Goal: Task Accomplishment & Management: Manage account settings

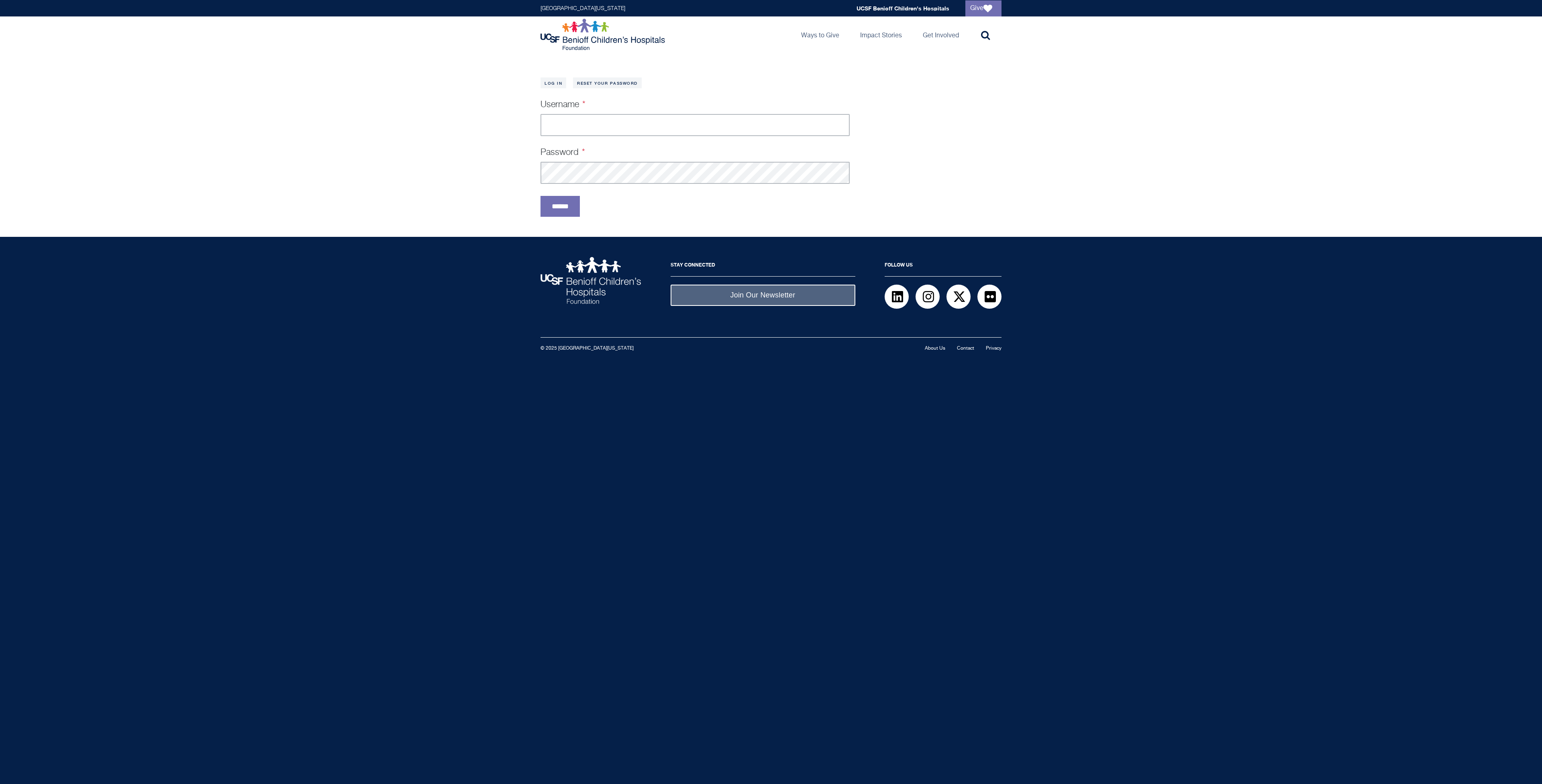
type input "**********"
click at [575, 211] on input "******" at bounding box center [560, 206] width 40 height 21
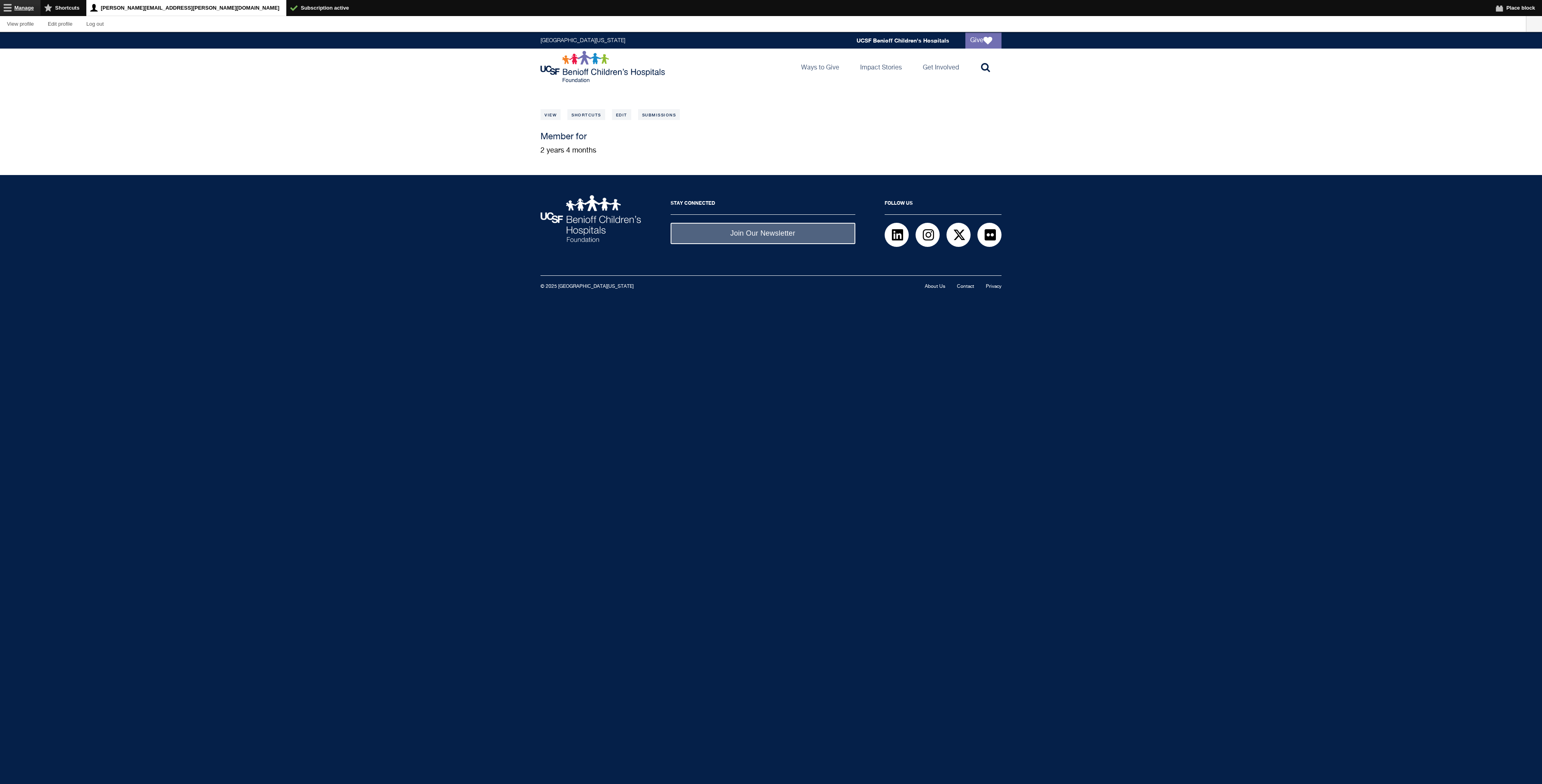
click at [21, 7] on link "Manage" at bounding box center [20, 8] width 41 height 16
click at [38, 25] on link "Content" at bounding box center [41, 24] width 40 height 16
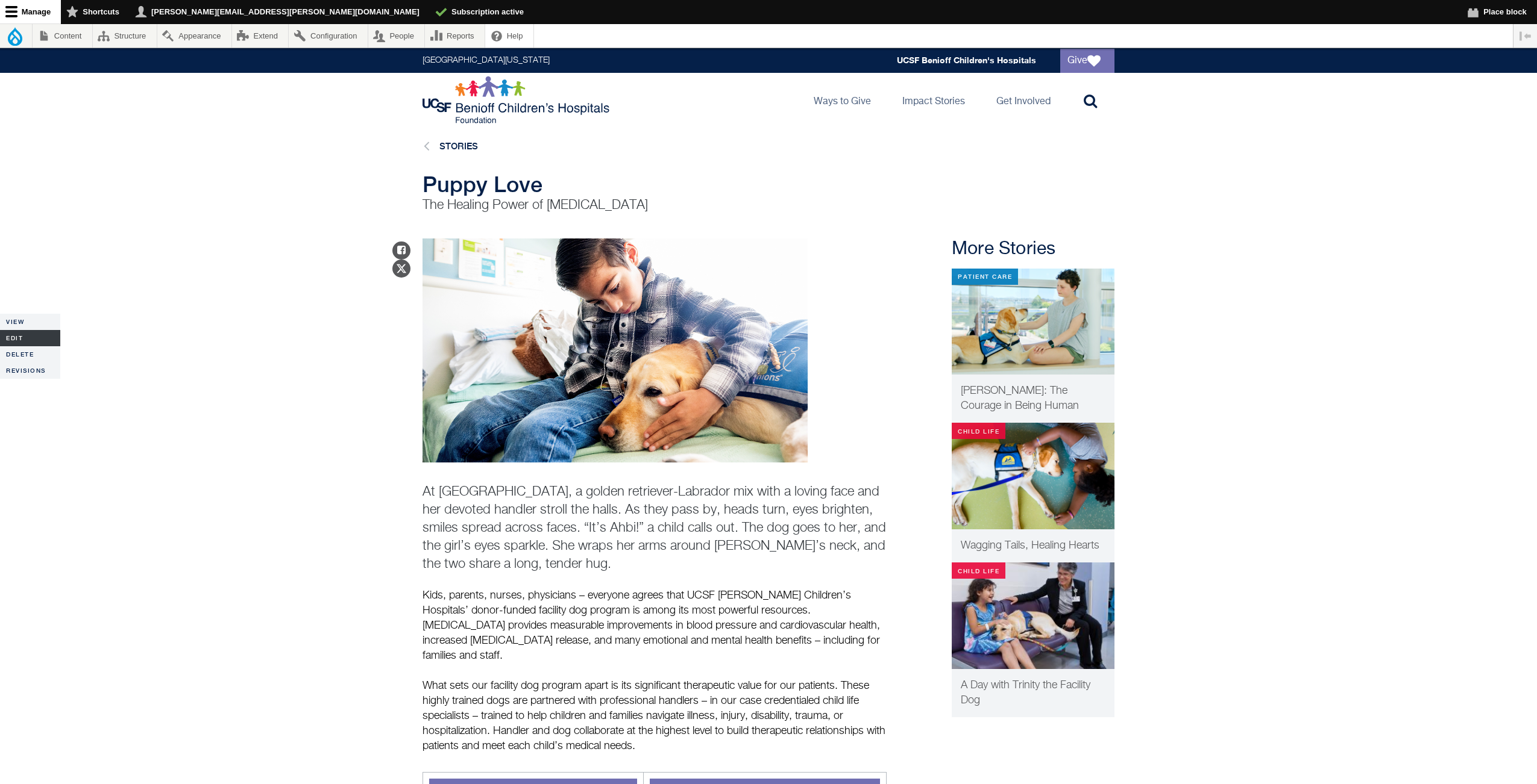
click at [15, 337] on link "Edit" at bounding box center [30, 339] width 60 height 16
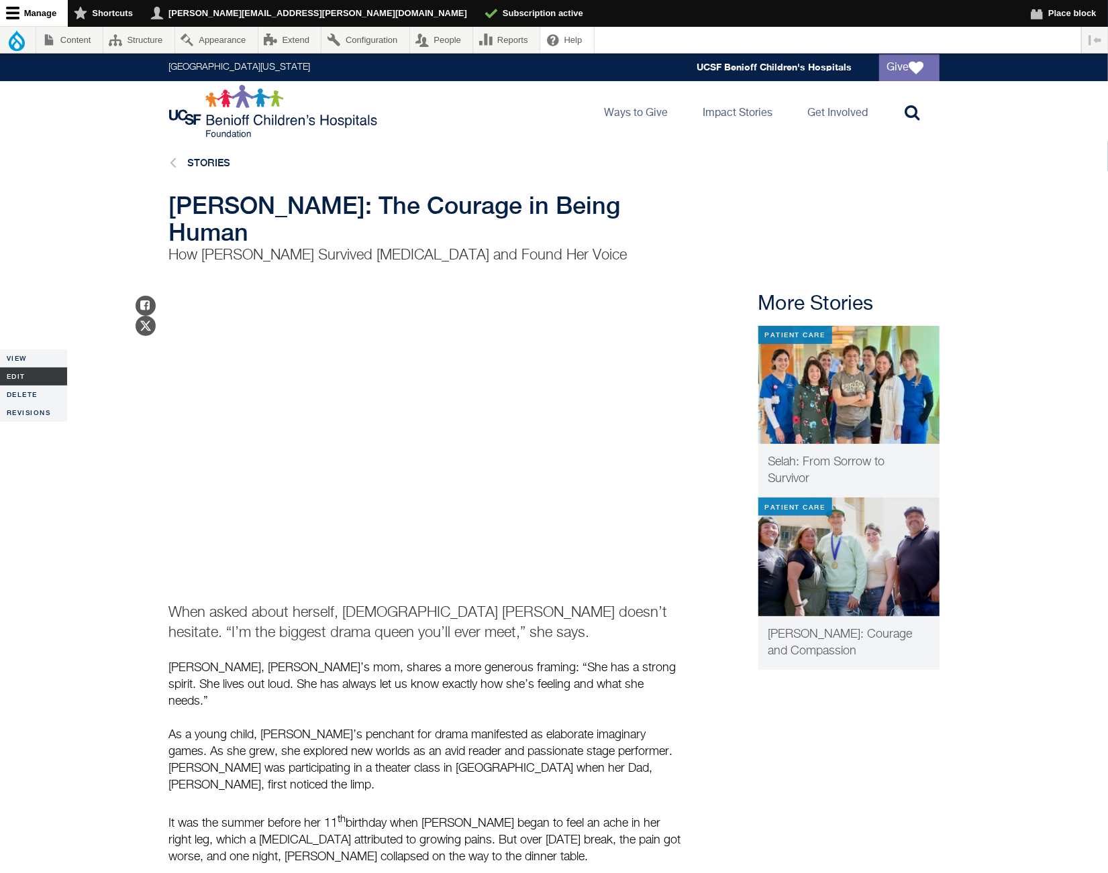
click at [13, 377] on link "Edit" at bounding box center [33, 377] width 67 height 18
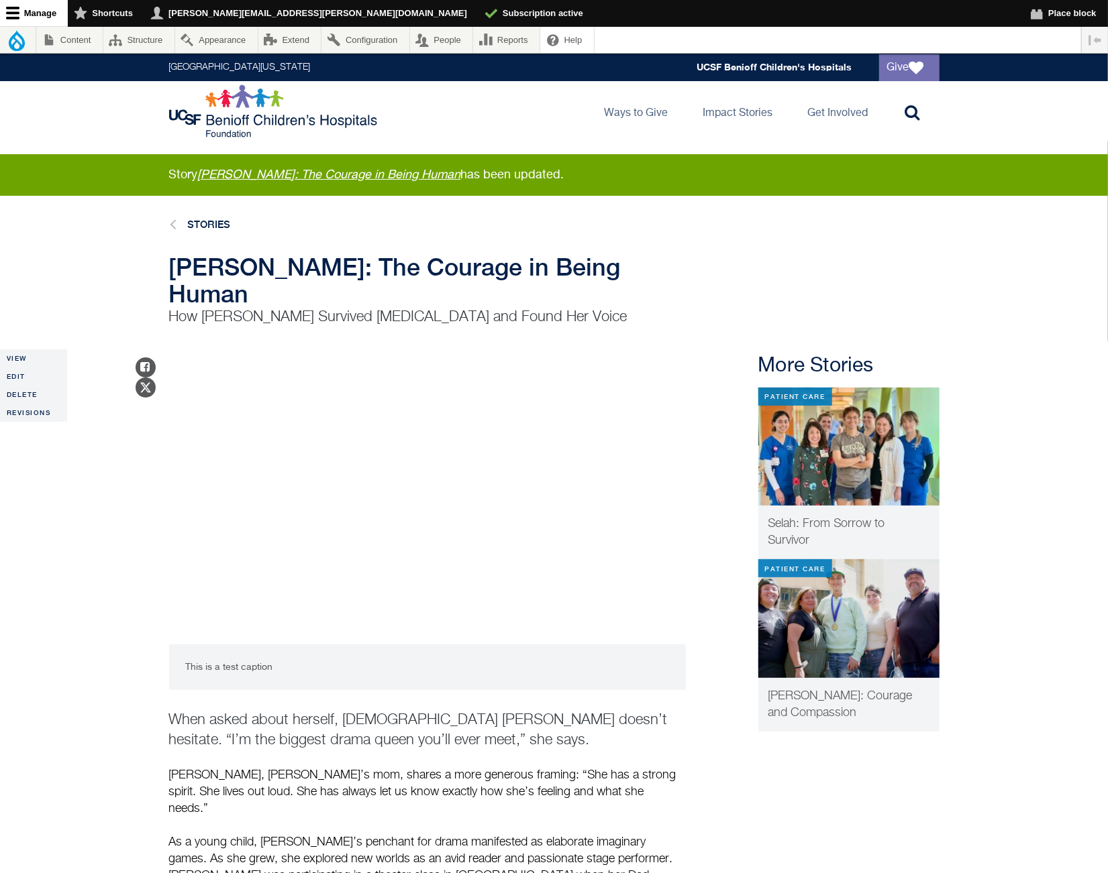
drag, startPoint x: 199, startPoint y: 638, endPoint x: 278, endPoint y: 645, distance: 80.1
click at [278, 645] on div "This is a test caption" at bounding box center [427, 668] width 517 height 46
click at [19, 378] on link "Edit" at bounding box center [33, 377] width 67 height 18
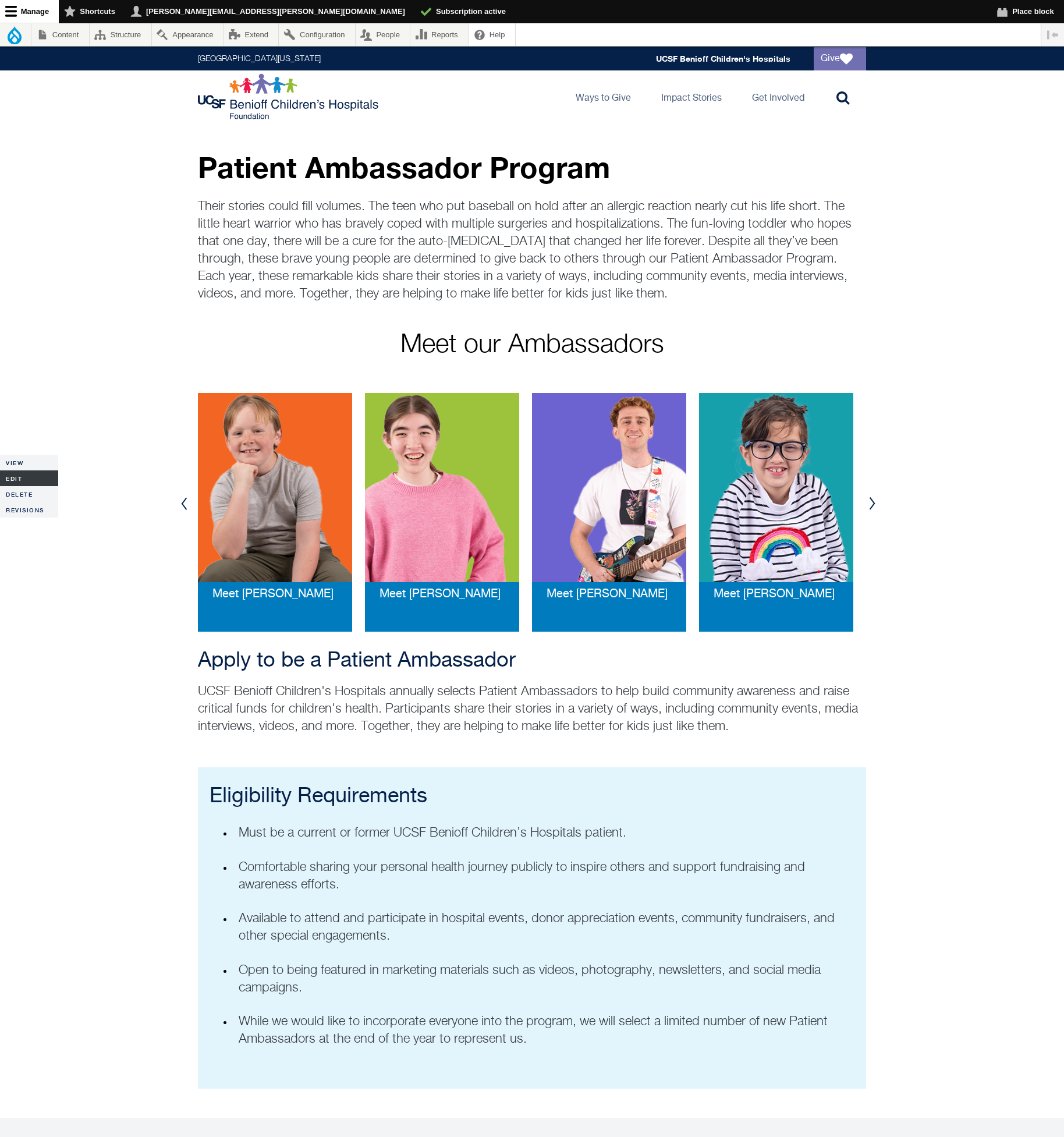
click at [32, 477] on link "Edit" at bounding box center [29, 478] width 58 height 16
click at [1027, 597] on div "Previous Meet [PERSON_NAME] Meet [PERSON_NAME] Meet [PERSON_NAME] Meet [PERSON_…" at bounding box center [532, 503] width 1064 height 256
click at [871, 502] on button "Next" at bounding box center [872, 503] width 17 height 35
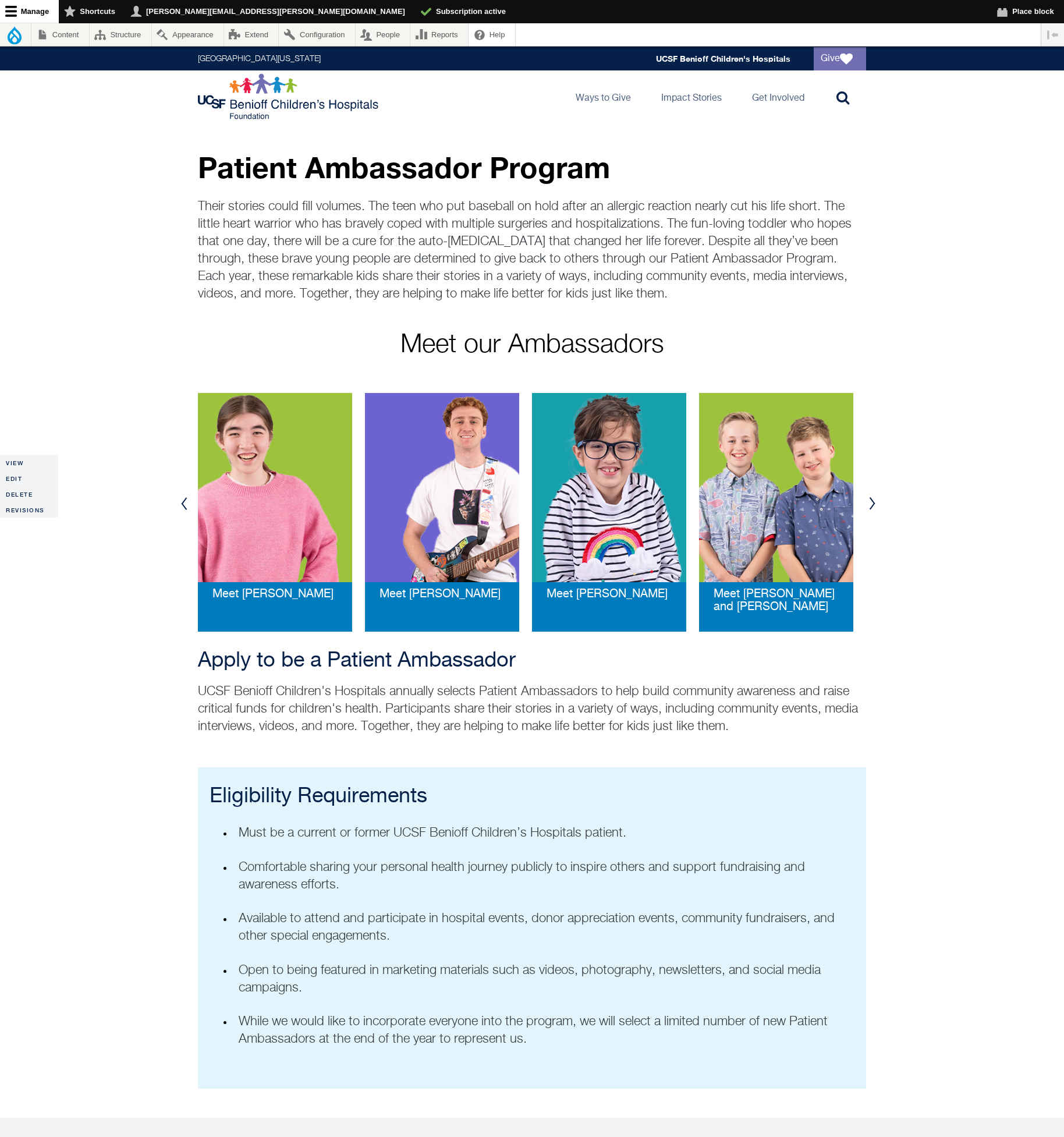
click at [870, 502] on button "Next" at bounding box center [872, 503] width 17 height 35
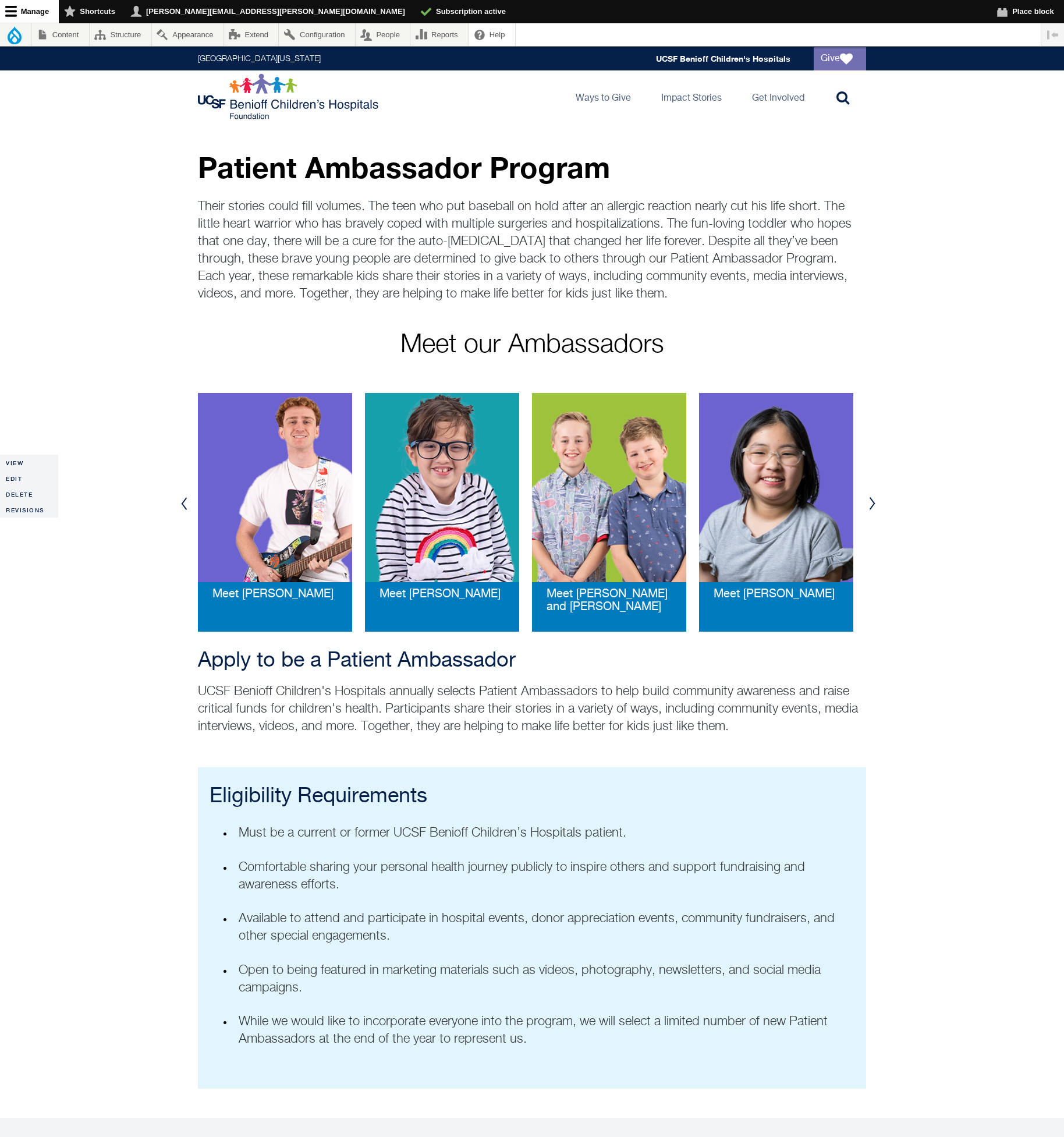
click at [181, 504] on button "Previous" at bounding box center [184, 503] width 17 height 35
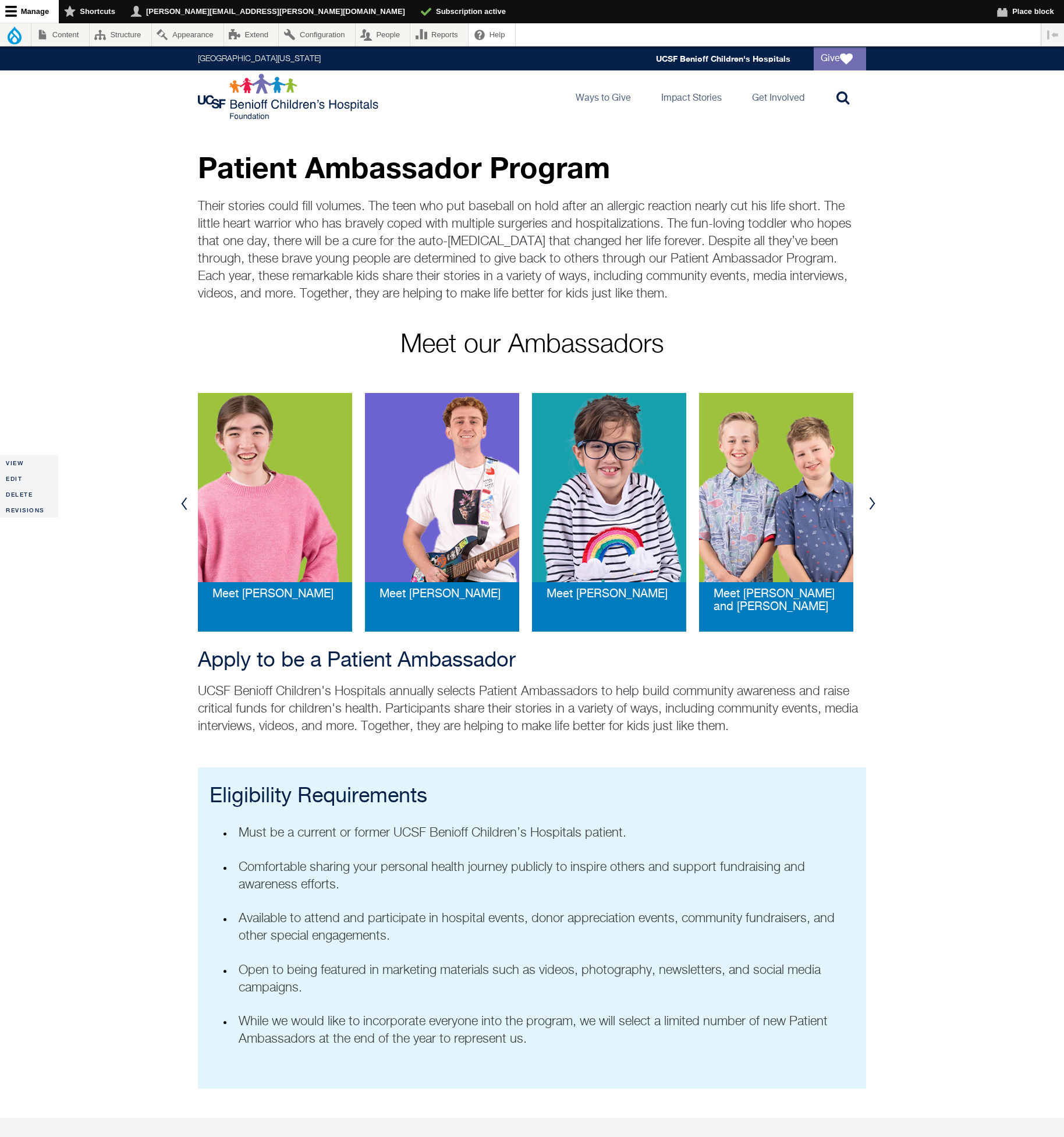
click at [181, 504] on button "Previous" at bounding box center [184, 503] width 17 height 35
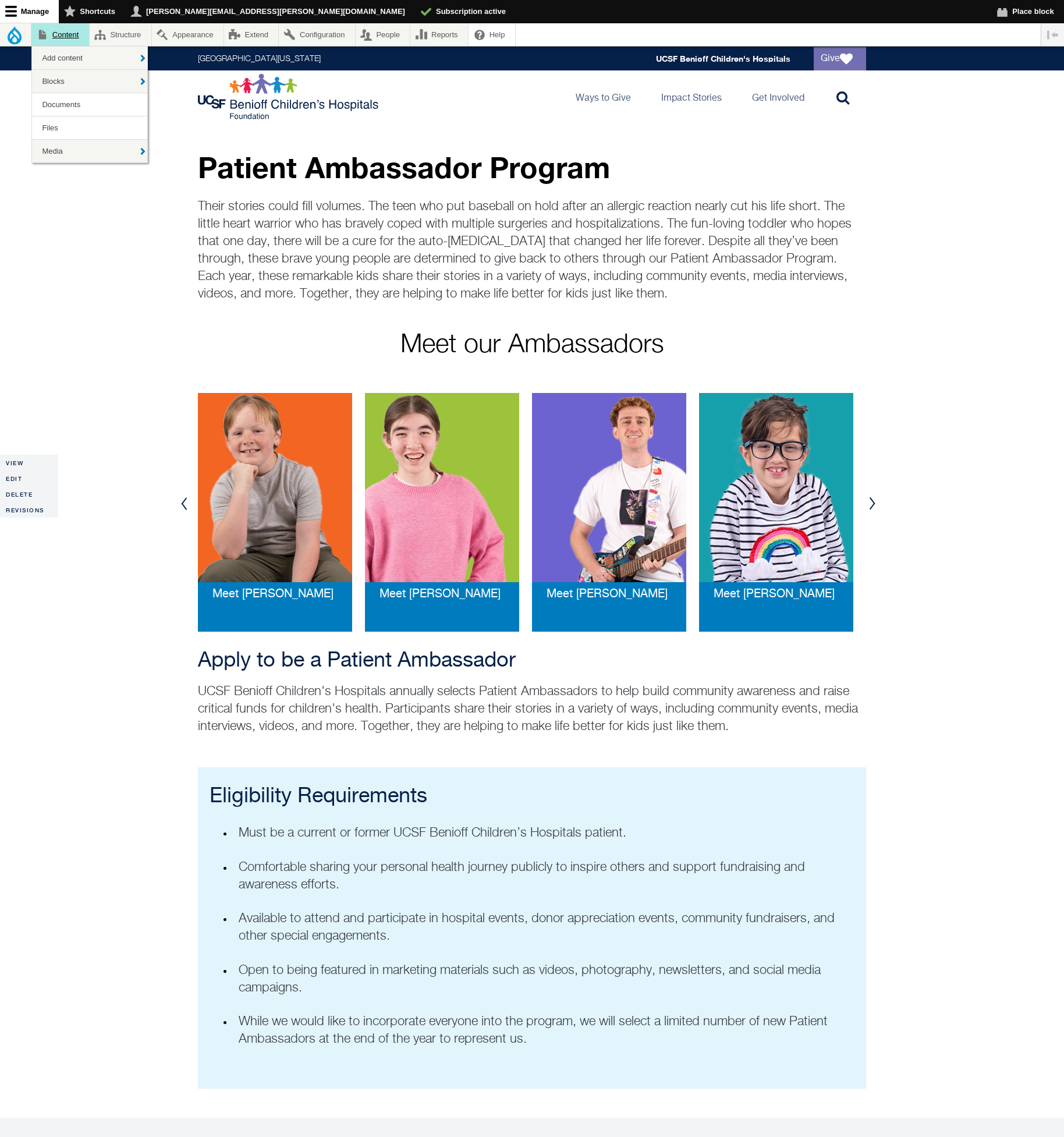
click at [61, 36] on link "Content" at bounding box center [60, 35] width 57 height 23
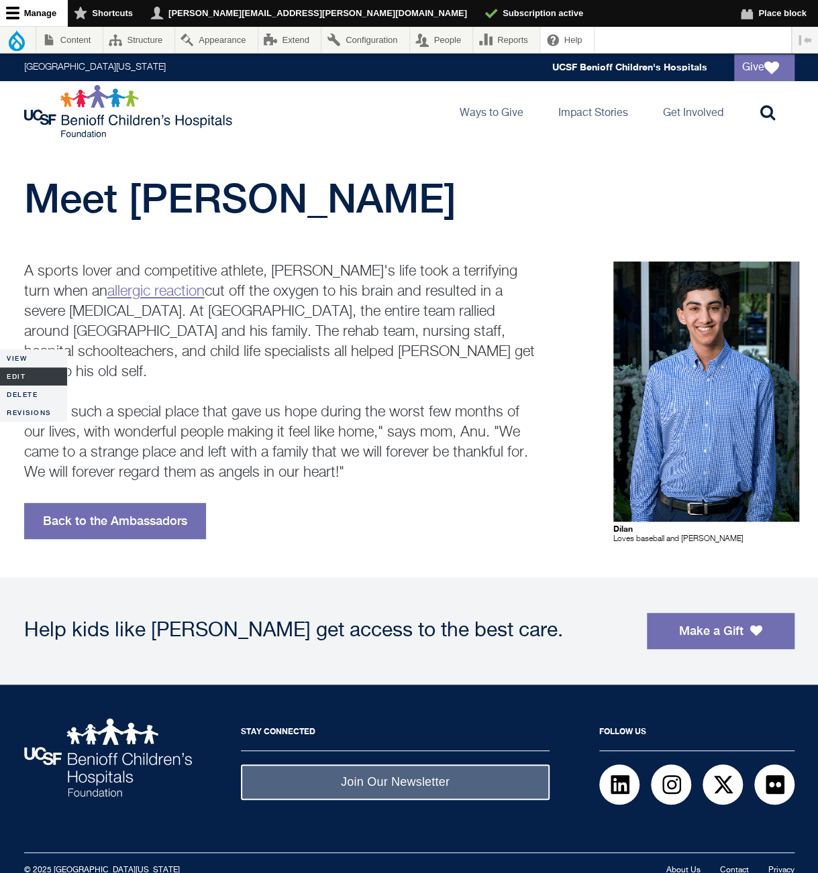
click at [22, 376] on link "Edit" at bounding box center [33, 377] width 67 height 18
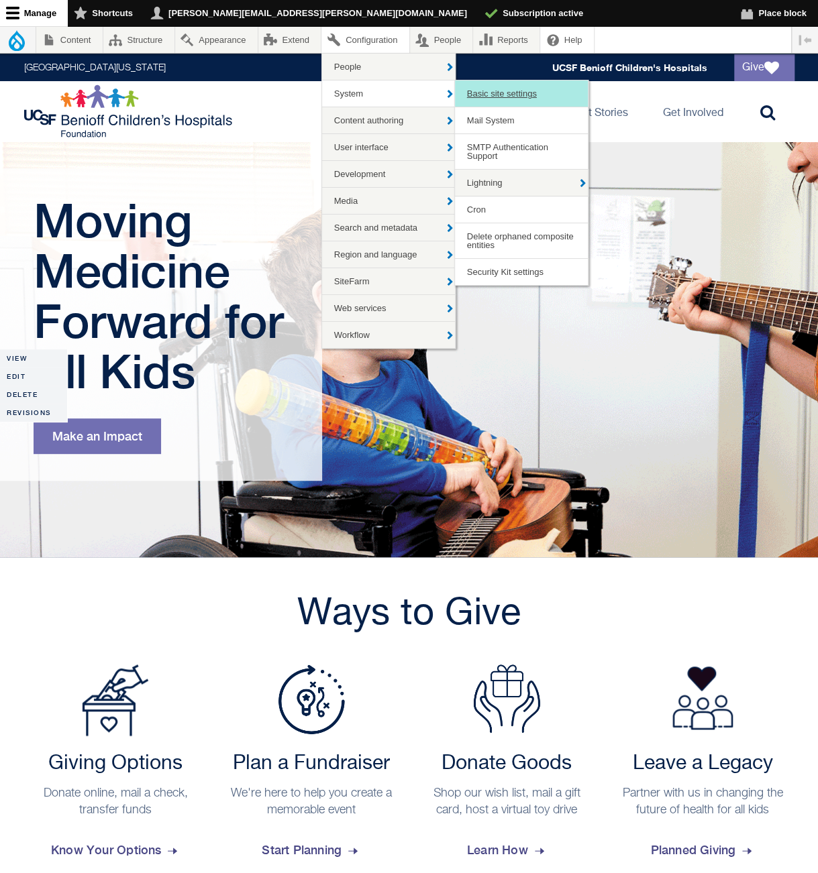
click at [548, 93] on link "Basic site settings" at bounding box center [521, 93] width 133 height 26
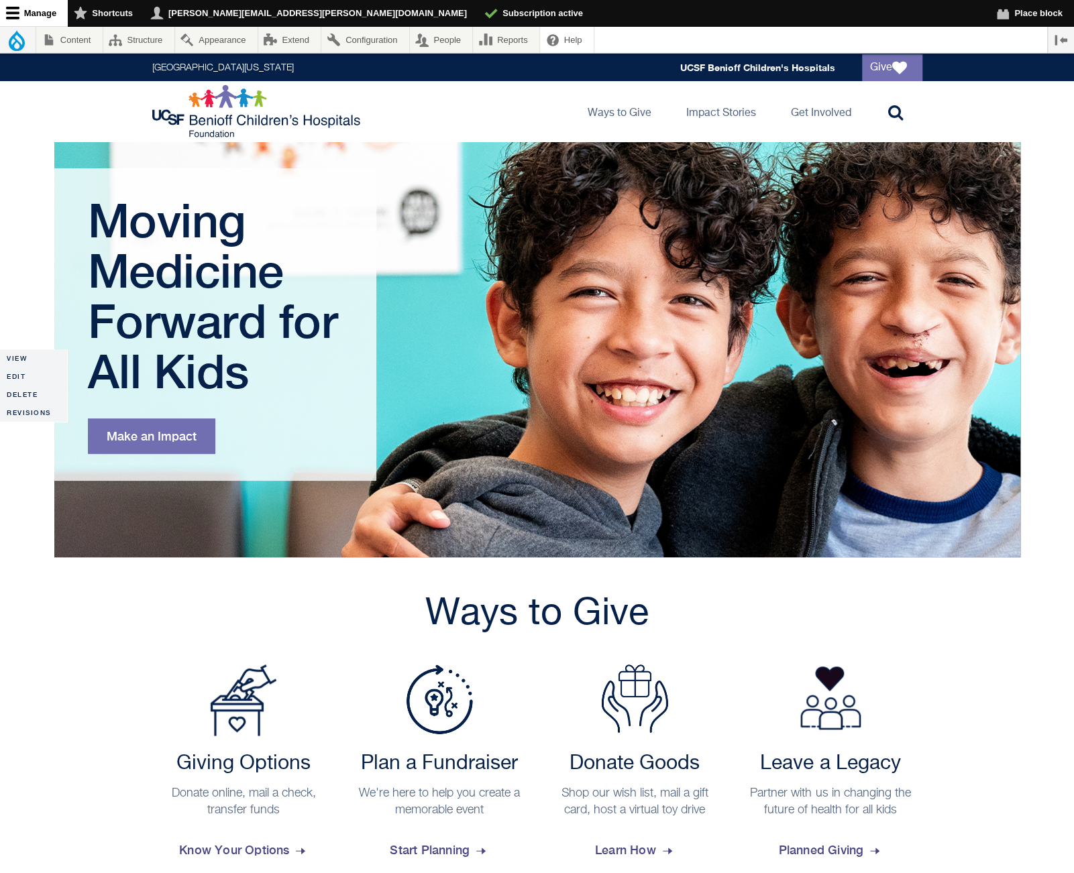
click at [817, 42] on button "Vertical orientation" at bounding box center [1061, 40] width 26 height 26
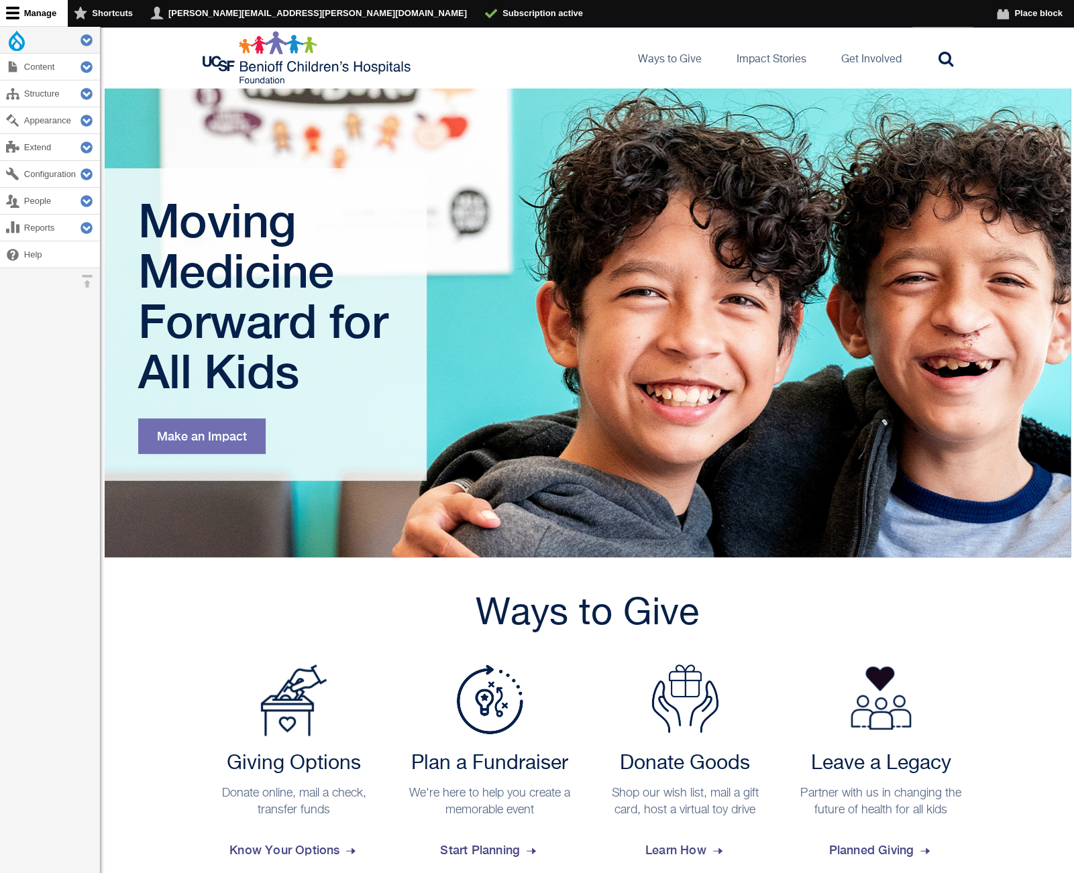
click at [40, 337] on nav "Administration menu Tools Extend Tools Index Flush all caches Extend Flush all …" at bounding box center [50, 463] width 100 height 873
click at [186, 16] on link "joel.fuller@ucsf.edu" at bounding box center [311, 13] width 334 height 26
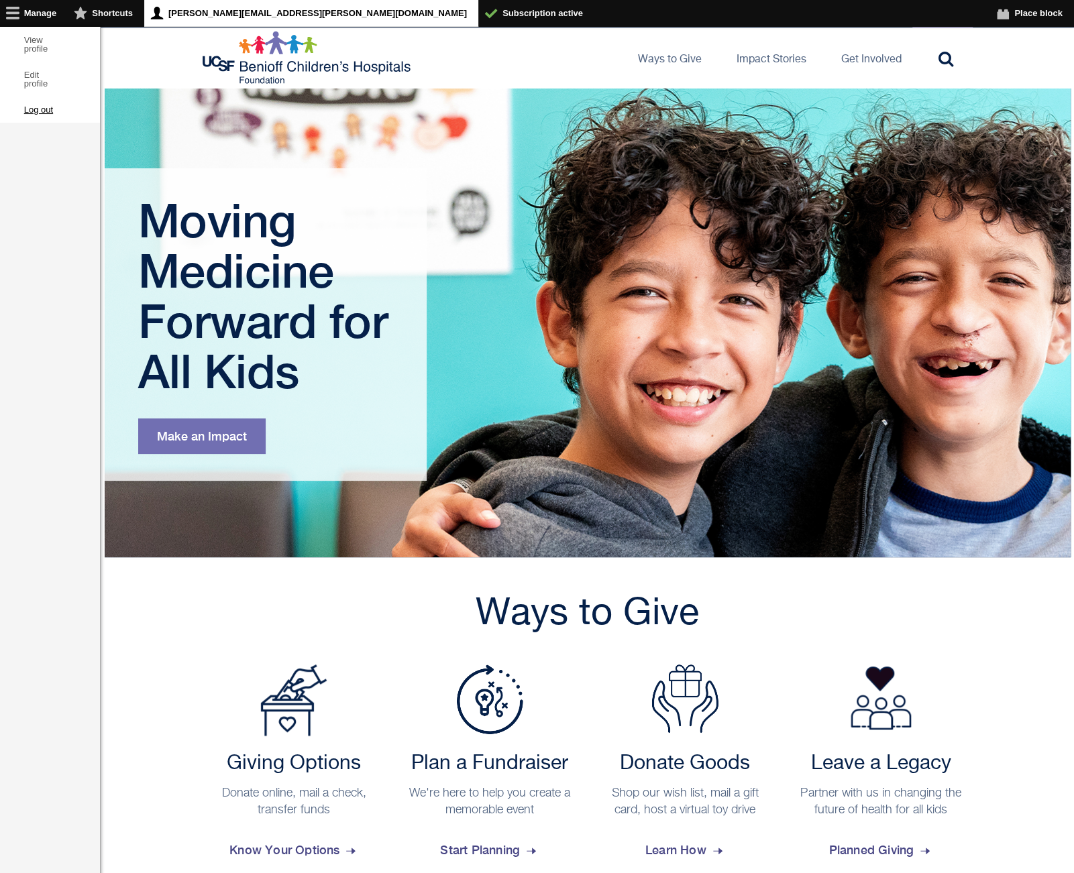
click at [32, 107] on link "Log out" at bounding box center [50, 110] width 100 height 26
